Goal: Transaction & Acquisition: Purchase product/service

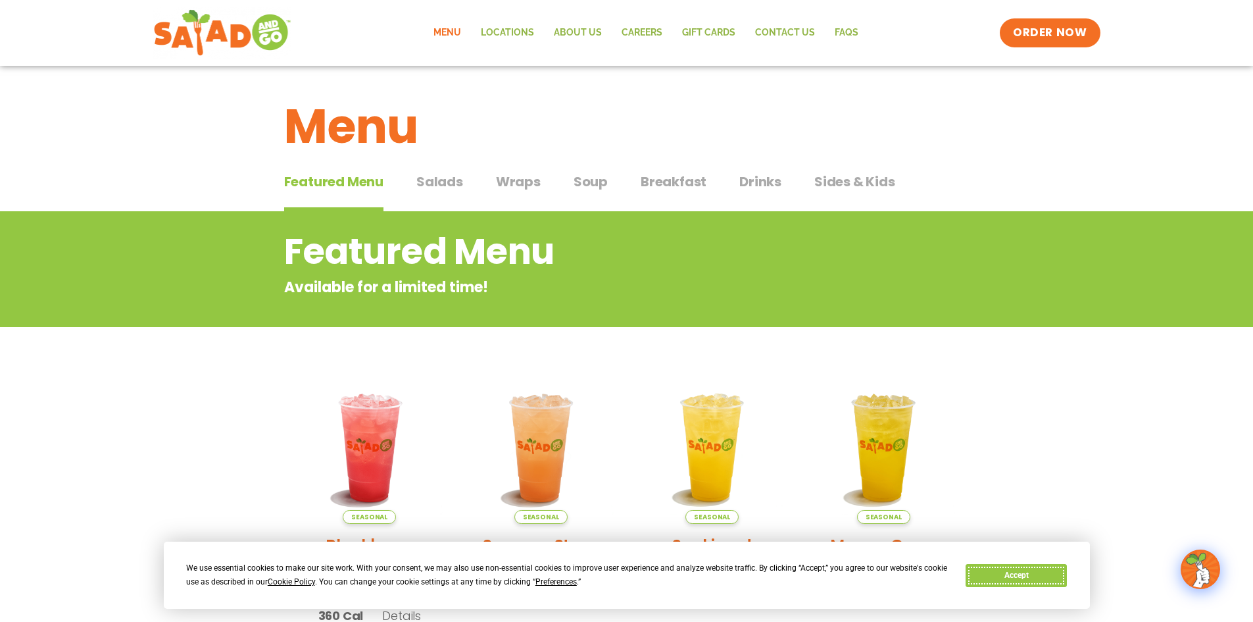
click at [1054, 581] on button "Accept" at bounding box center [1016, 575] width 101 height 23
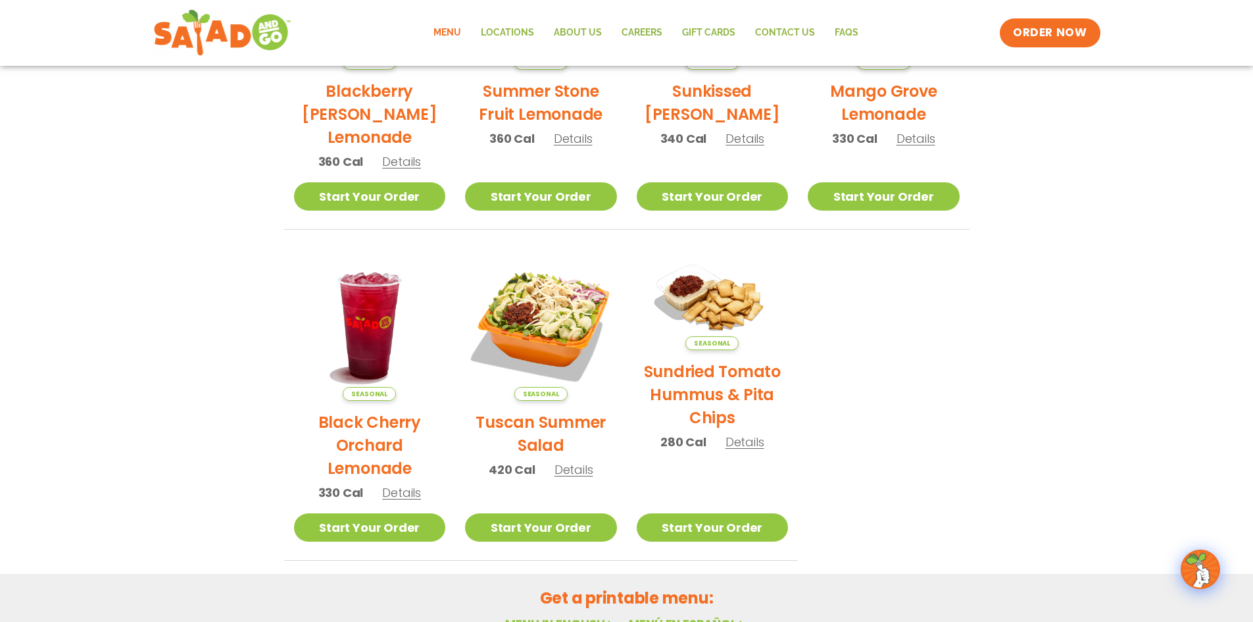
scroll to position [460, 0]
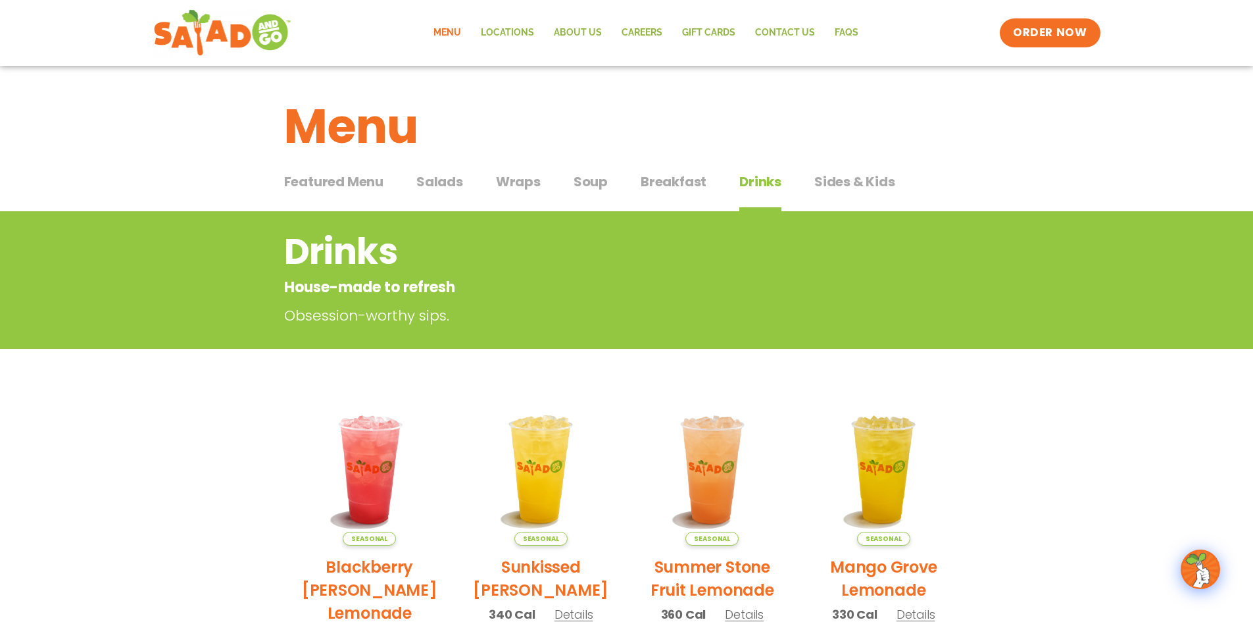
click at [453, 176] on span "Salads" at bounding box center [439, 182] width 47 height 20
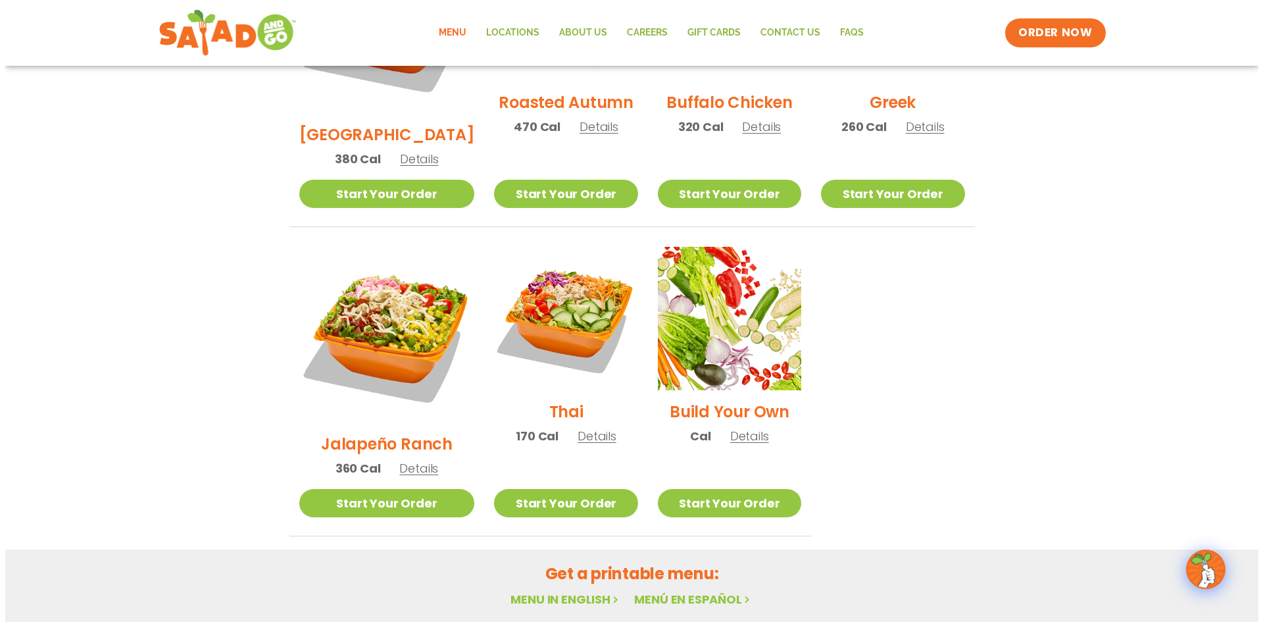
scroll to position [855, 0]
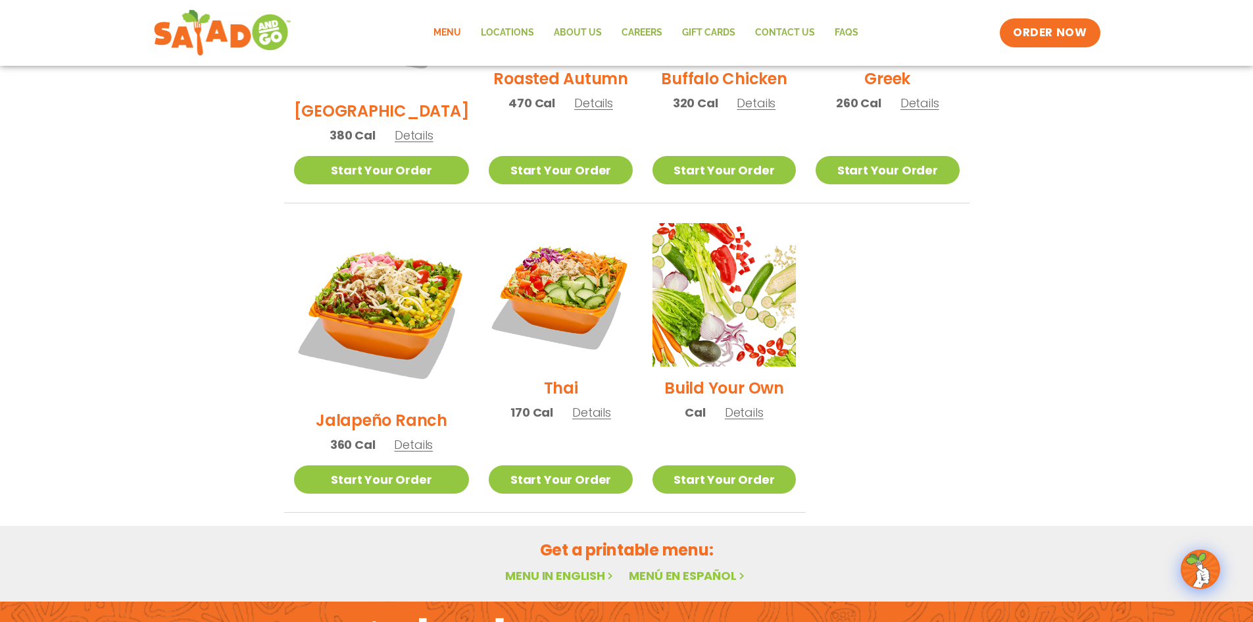
click at [710, 288] on img at bounding box center [724, 294] width 143 height 143
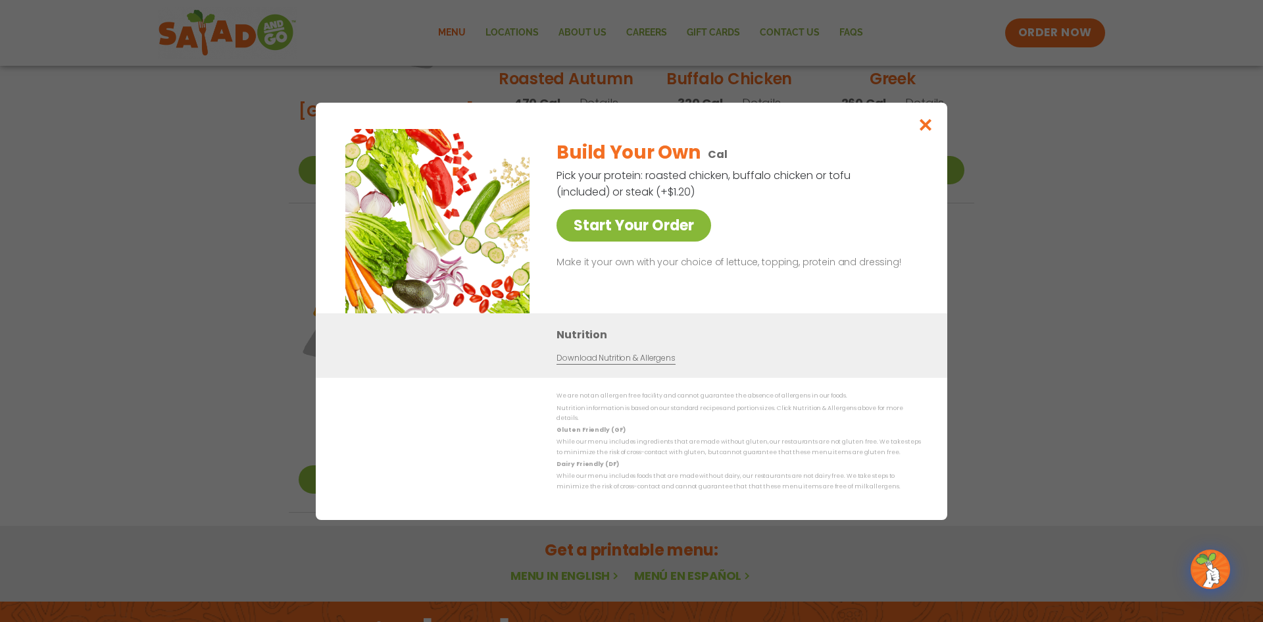
click at [675, 224] on link "Start Your Order" at bounding box center [634, 225] width 155 height 32
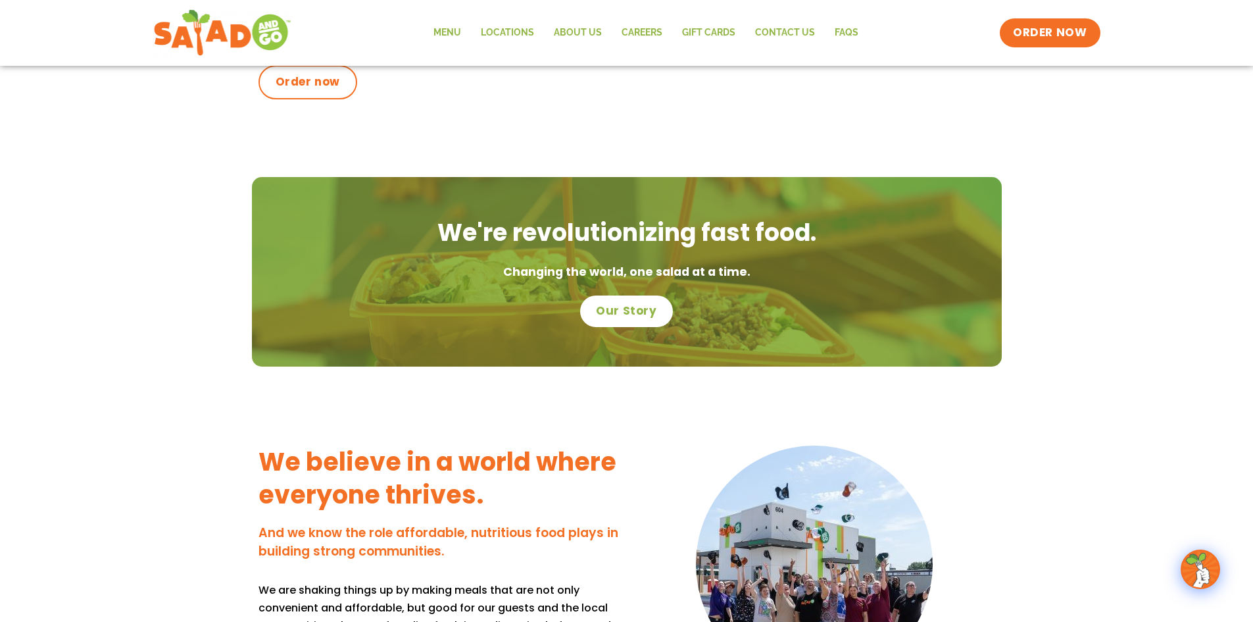
scroll to position [724, 0]
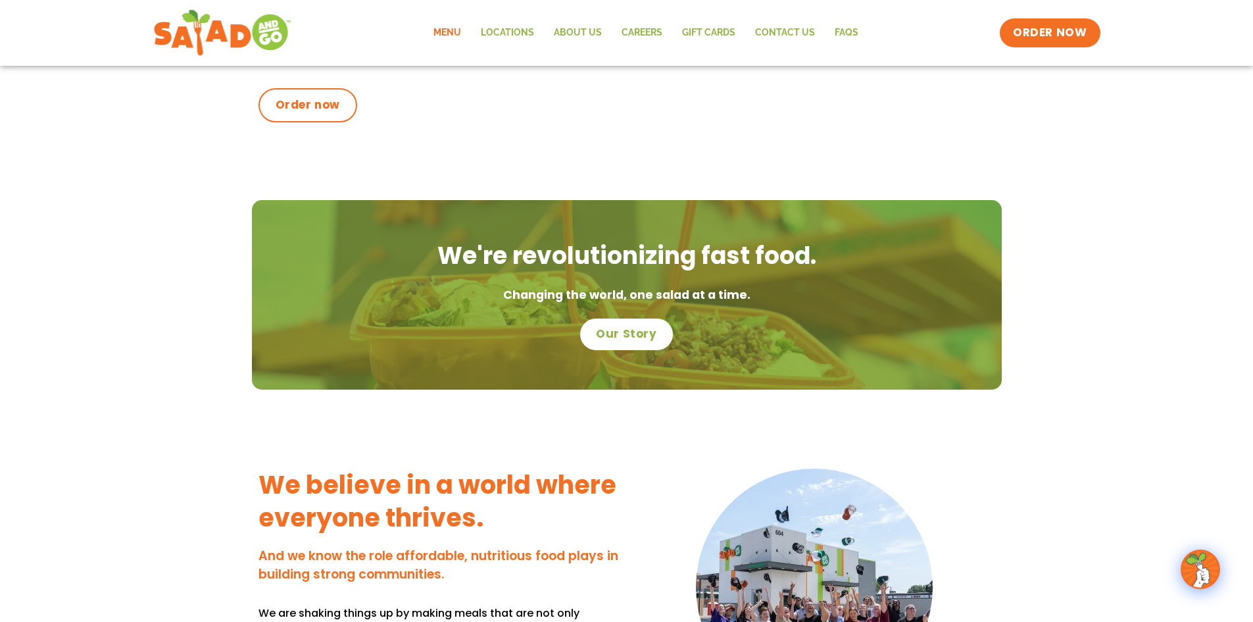
click at [456, 30] on link "Menu" at bounding box center [447, 33] width 47 height 30
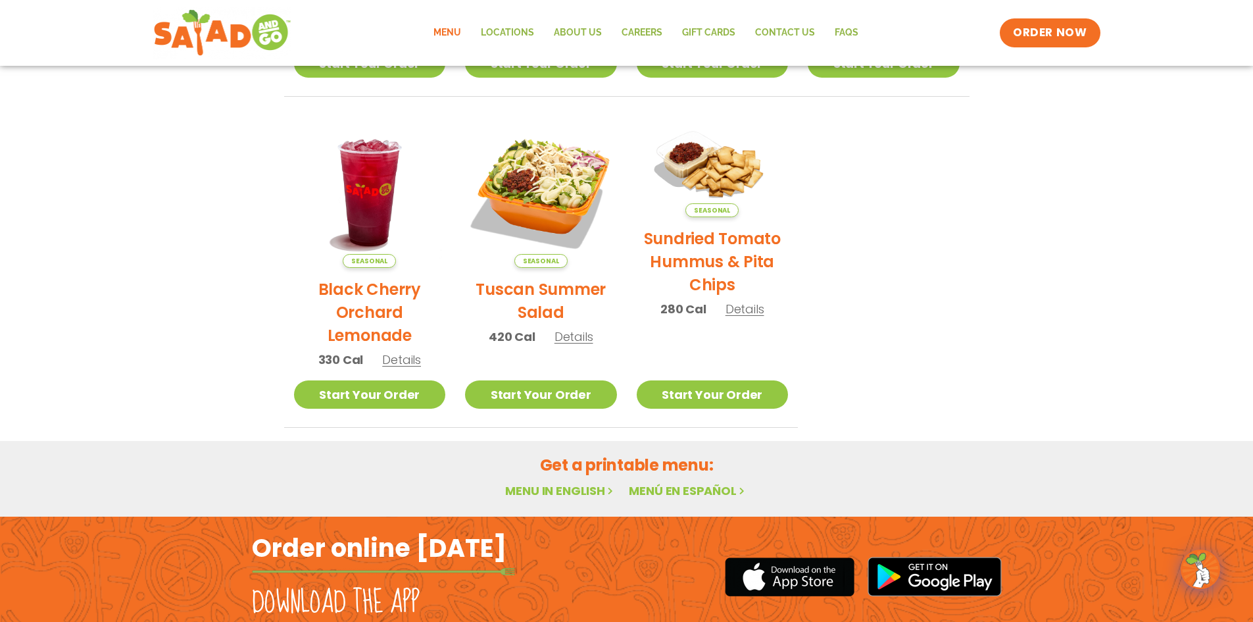
scroll to position [592, 0]
